Goal: Task Accomplishment & Management: Manage account settings

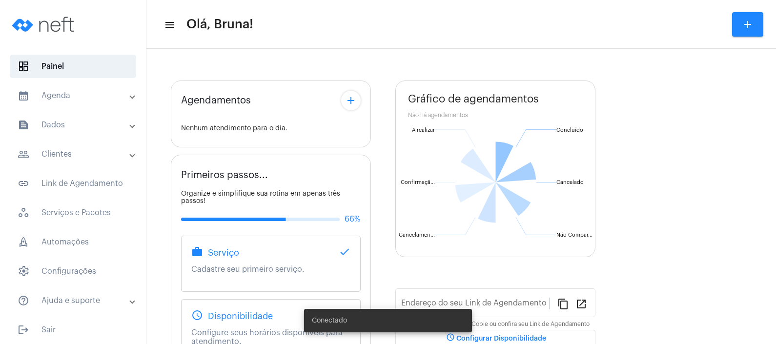
type input "[URL][DOMAIN_NAME]"
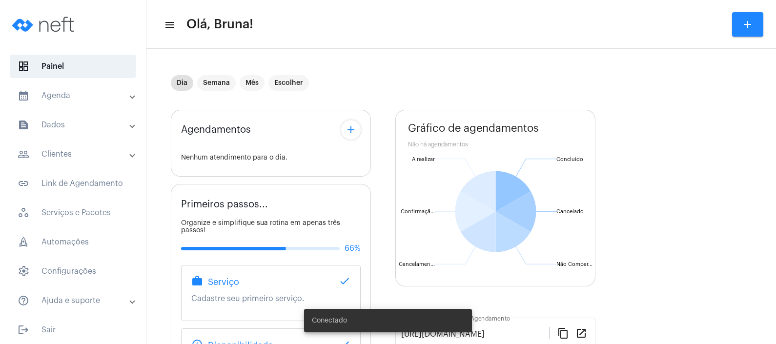
click at [80, 100] on mat-panel-title "calendar_month_outlined Agenda" at bounding box center [74, 96] width 113 height 12
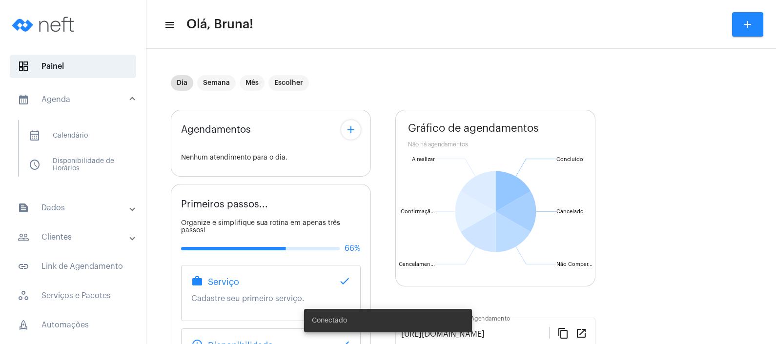
click at [59, 238] on mat-panel-title "people_outline Clientes" at bounding box center [74, 237] width 113 height 12
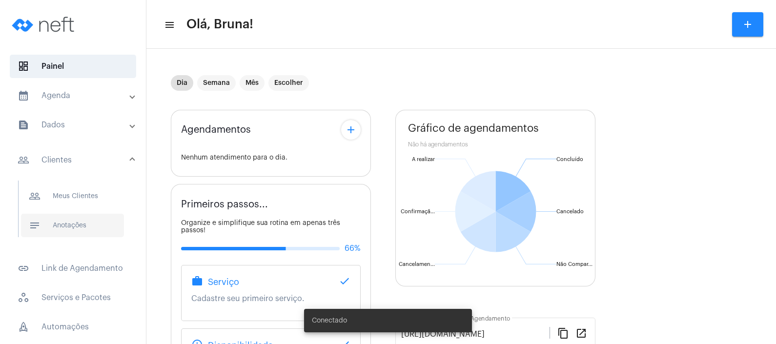
click at [63, 229] on span "notes Anotações" at bounding box center [72, 225] width 103 height 23
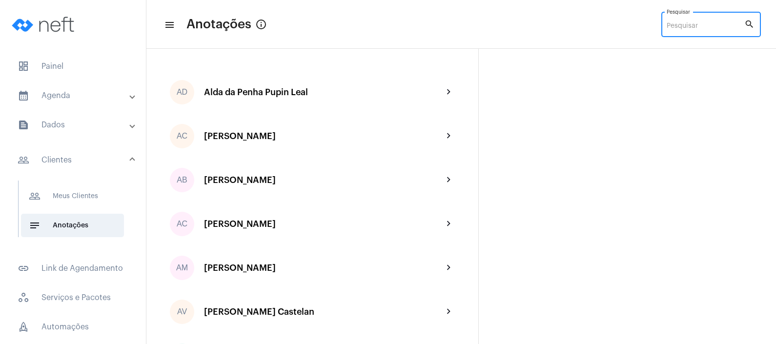
click at [681, 28] on input "Pesquisar" at bounding box center [706, 26] width 78 height 8
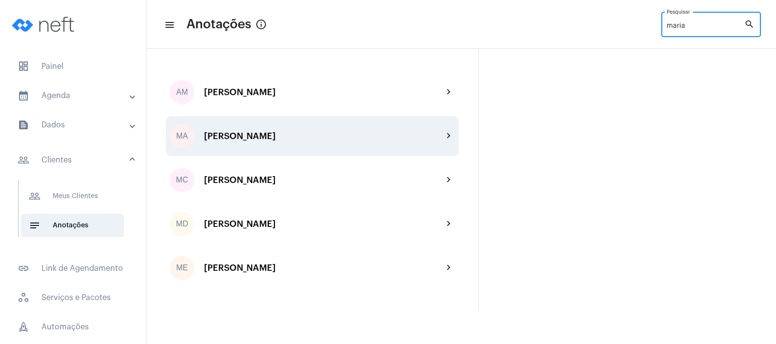
type input "maria"
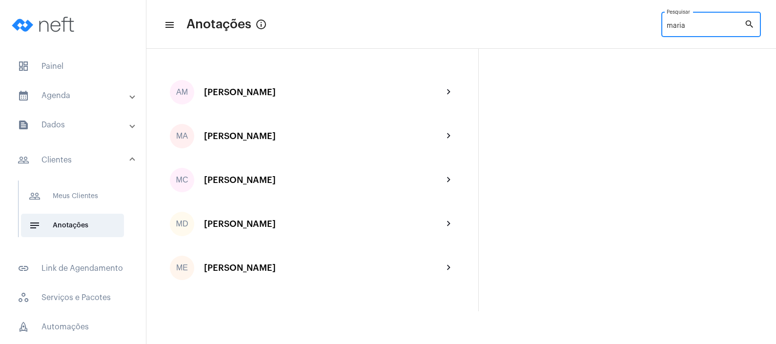
click at [273, 147] on div "MA [PERSON_NAME] chevron_right" at bounding box center [312, 136] width 293 height 40
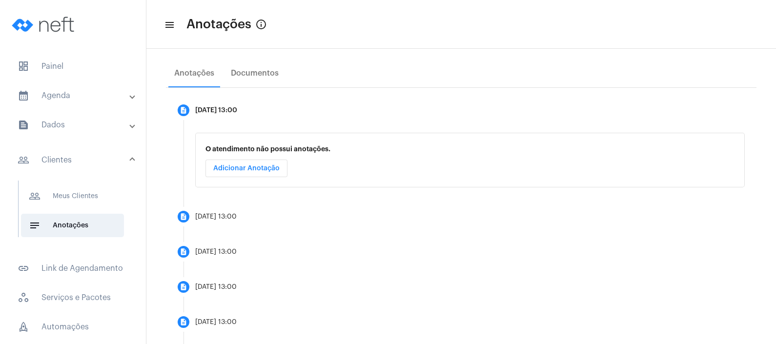
scroll to position [110, 0]
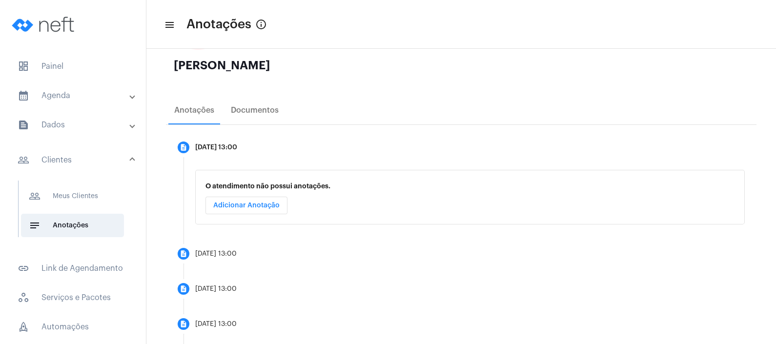
click at [68, 94] on mat-panel-title "calendar_month_outlined Agenda" at bounding box center [74, 96] width 113 height 12
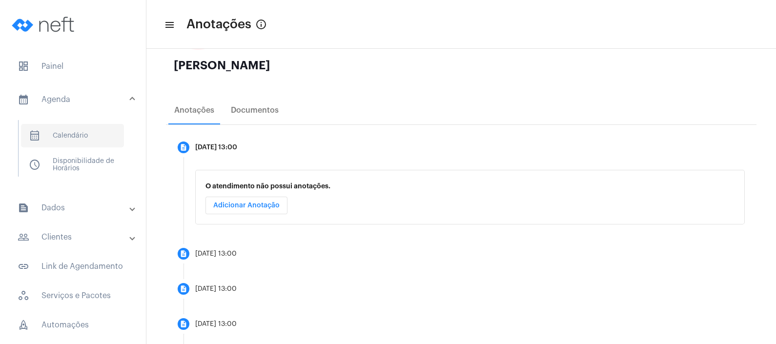
click at [85, 139] on span "calendar_month_outlined Calendário" at bounding box center [72, 135] width 103 height 23
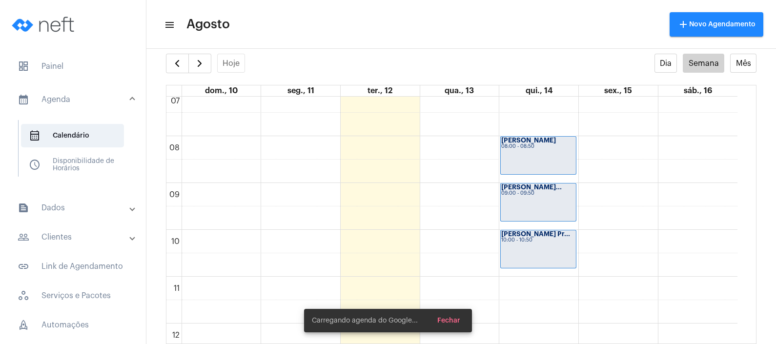
scroll to position [464, 0]
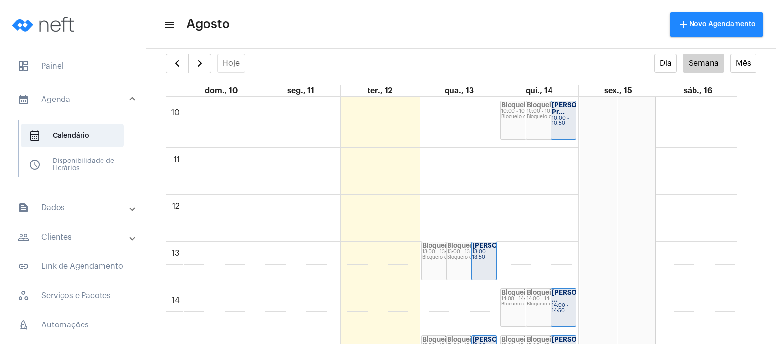
click at [457, 266] on div "Bloqueio 13:00 - 13:50 Bloqueio de agenda" at bounding box center [472, 261] width 50 height 38
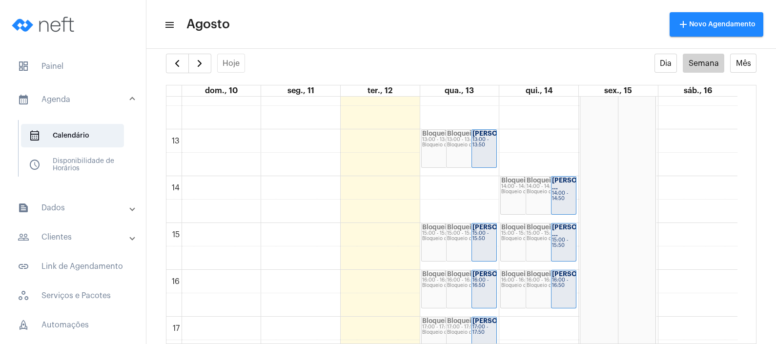
scroll to position [586, 0]
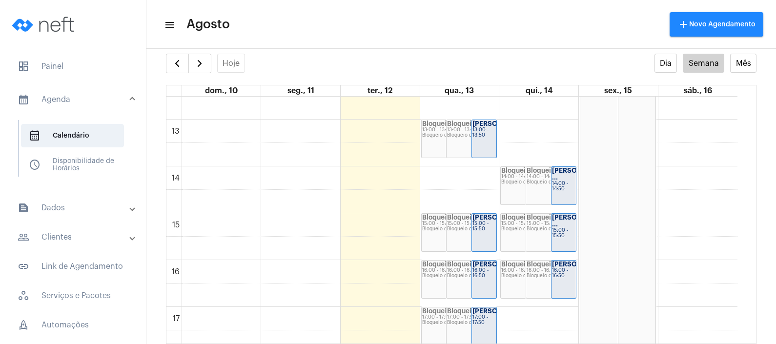
click at [490, 127] on strong "[PERSON_NAME]..." at bounding box center [503, 124] width 61 height 6
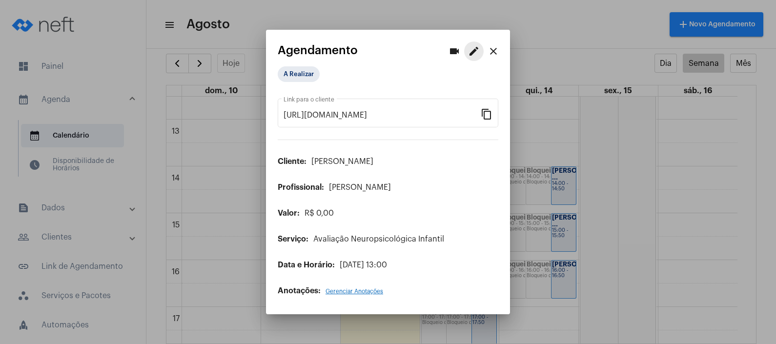
click at [474, 58] on button "edit" at bounding box center [474, 51] width 20 height 20
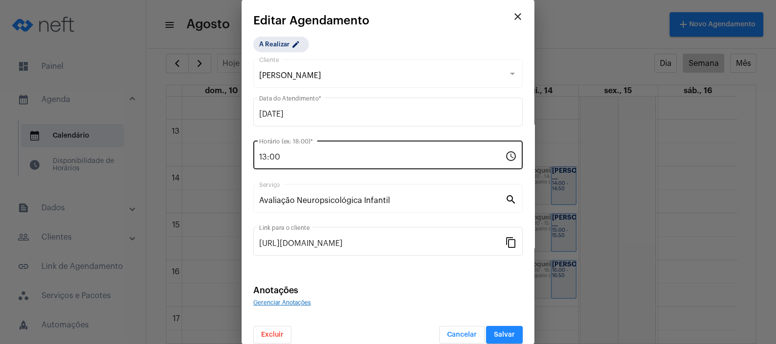
click at [505, 157] on mat-icon "schedule" at bounding box center [511, 156] width 12 height 12
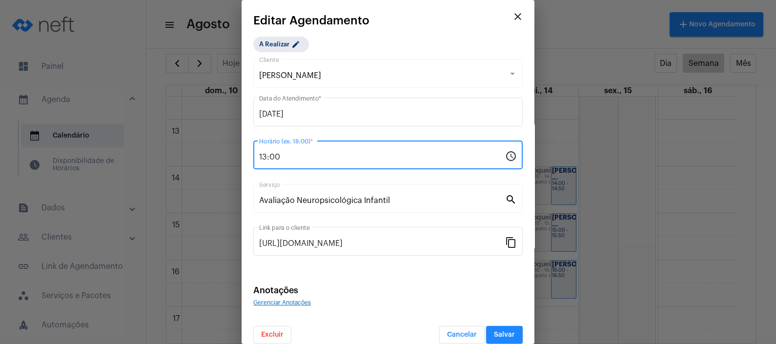
click at [267, 158] on input "13:00" at bounding box center [382, 157] width 246 height 9
type input "14:00"
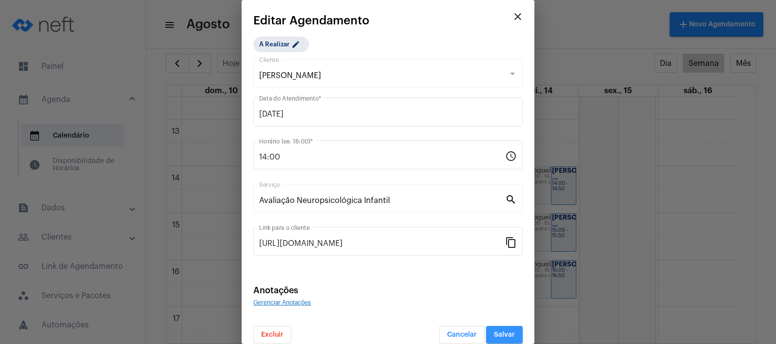
click at [495, 334] on span "Salvar" at bounding box center [504, 334] width 21 height 7
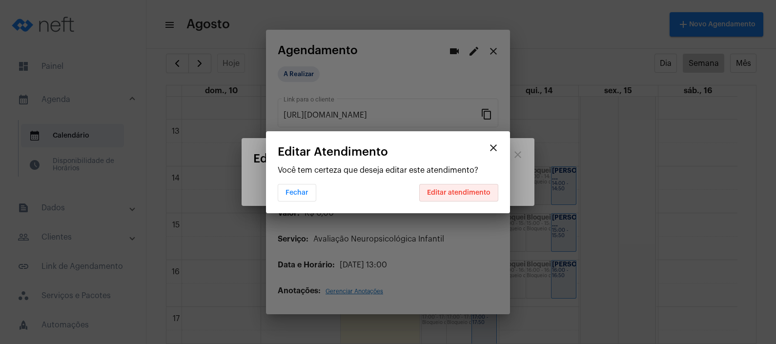
click at [466, 189] on span "Editar atendimento" at bounding box center [458, 192] width 63 height 7
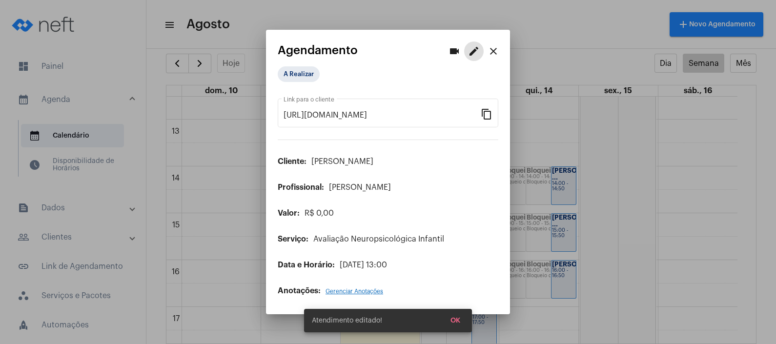
click at [497, 54] on mat-icon "close" at bounding box center [494, 51] width 12 height 12
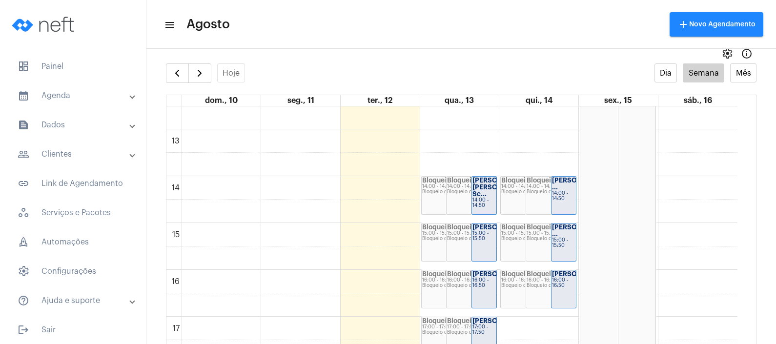
scroll to position [20, 0]
